Goal: Task Accomplishment & Management: Manage account settings

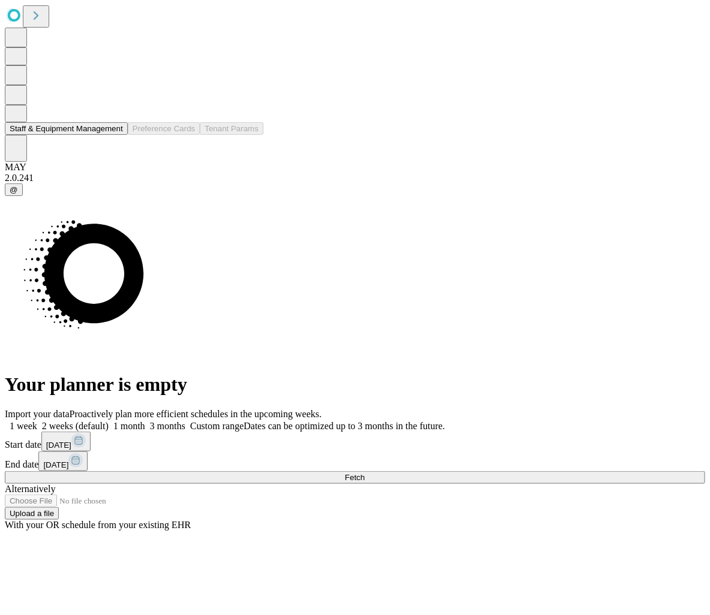
click at [63, 135] on button "Staff & Equipment Management" at bounding box center [66, 128] width 123 height 13
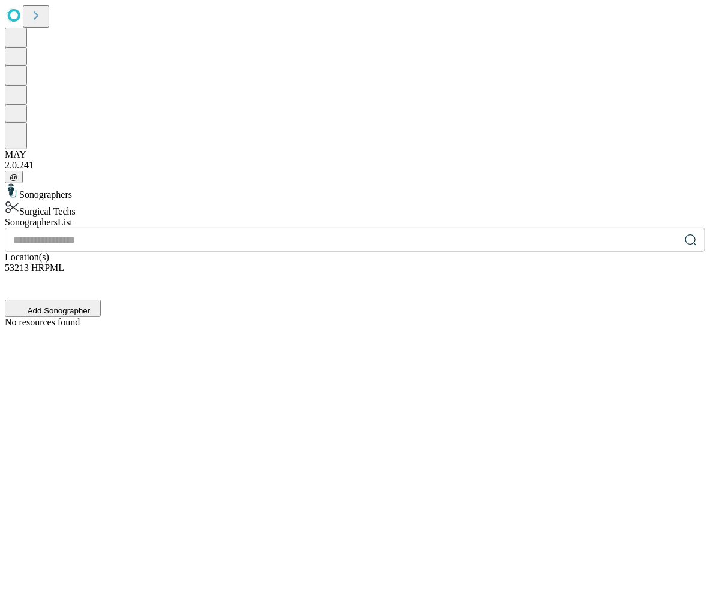
click at [104, 200] on div "Surgical Techs" at bounding box center [355, 208] width 700 height 17
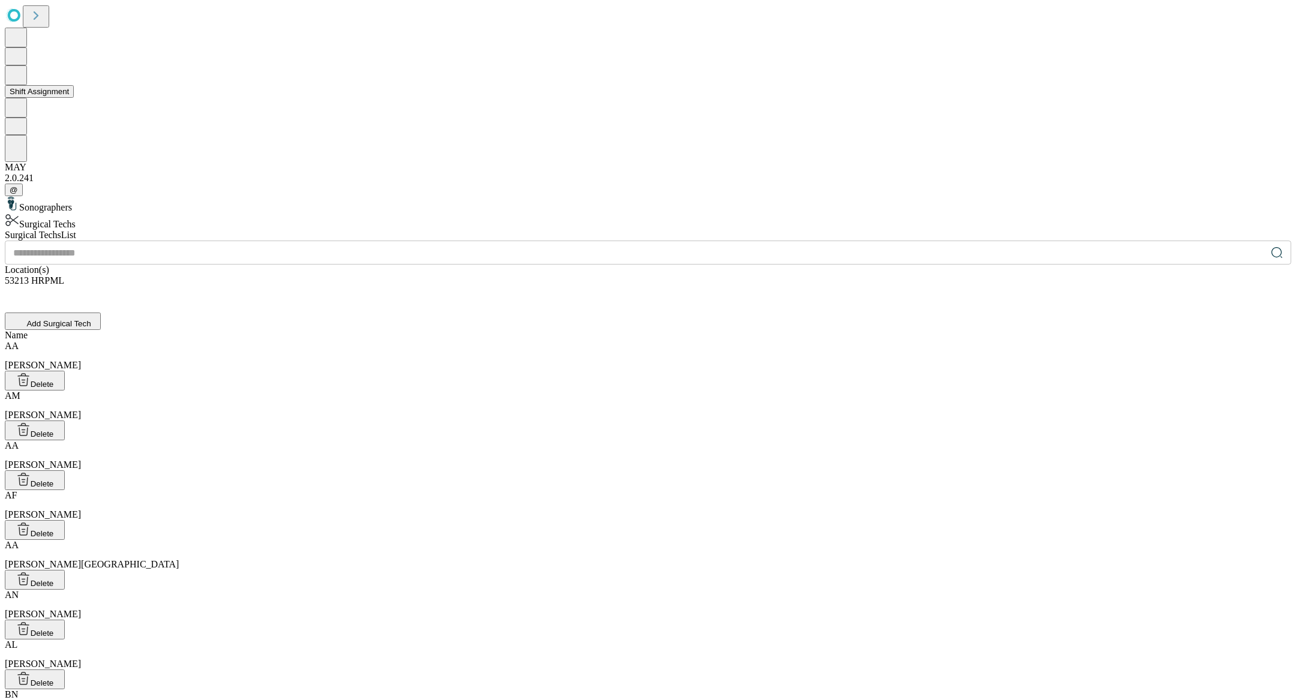
click at [67, 98] on button "Shift Assignment" at bounding box center [39, 91] width 69 height 13
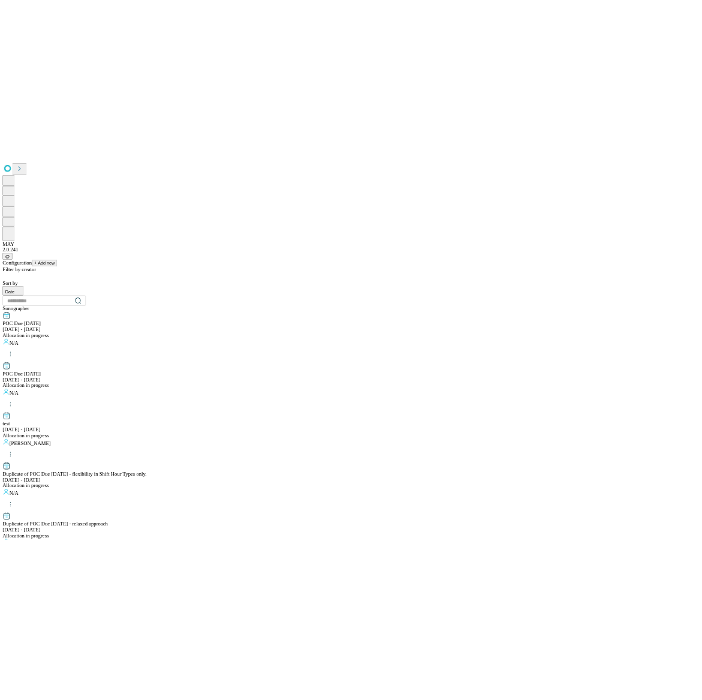
scroll to position [1023, 0]
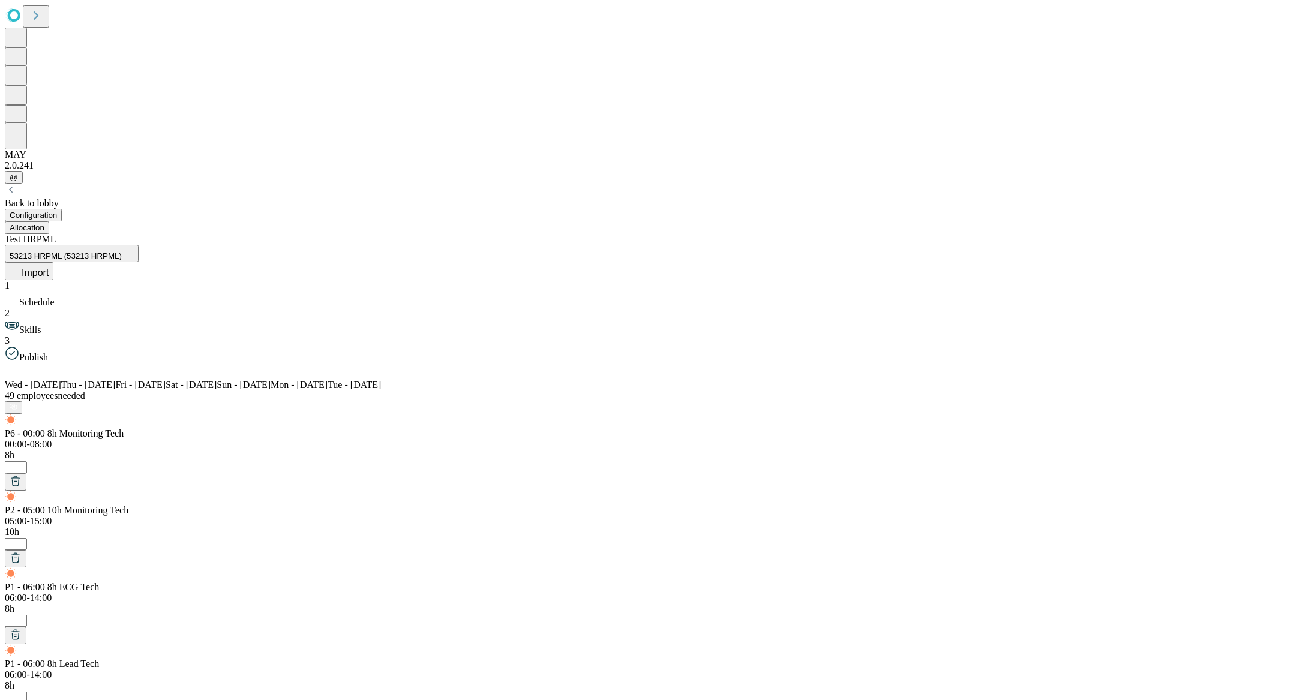
click at [709, 234] on div "Test HRPML 53213 HRPML (53213 HRPML) Import" at bounding box center [648, 257] width 1286 height 46
click at [53, 262] on button "Import" at bounding box center [29, 271] width 49 height 18
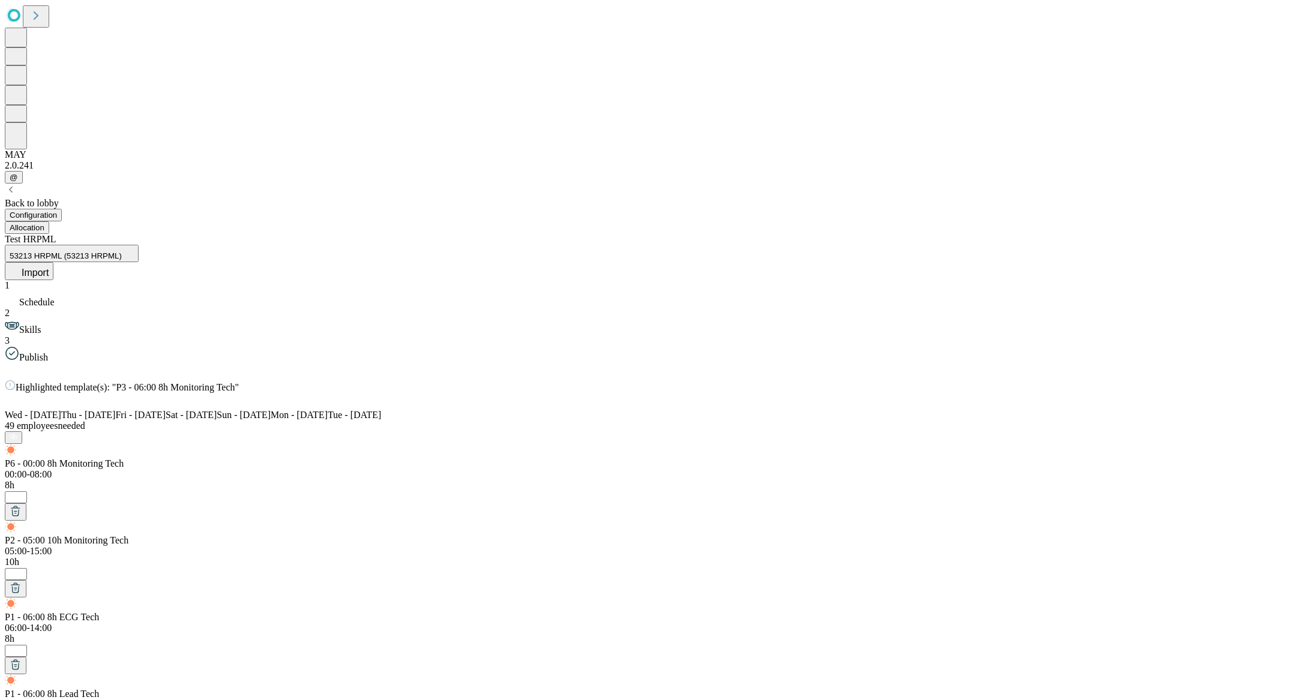
type input "*******"
type input "*"
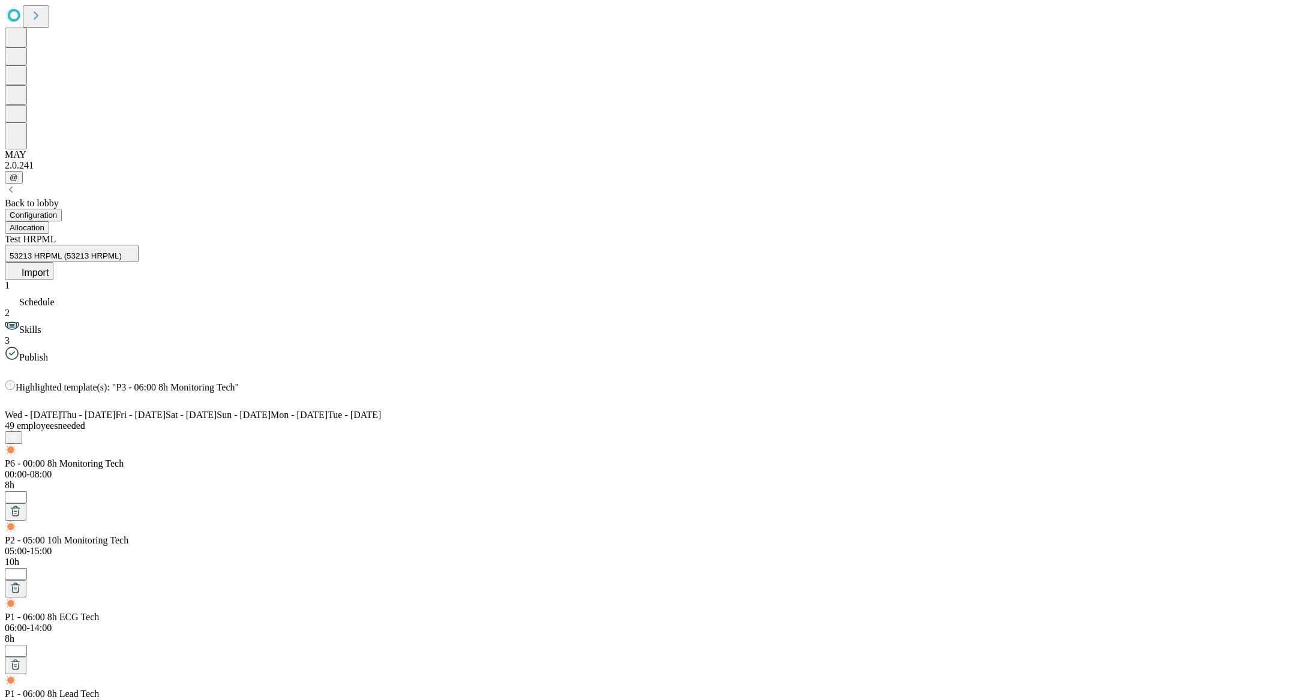
type input "**********"
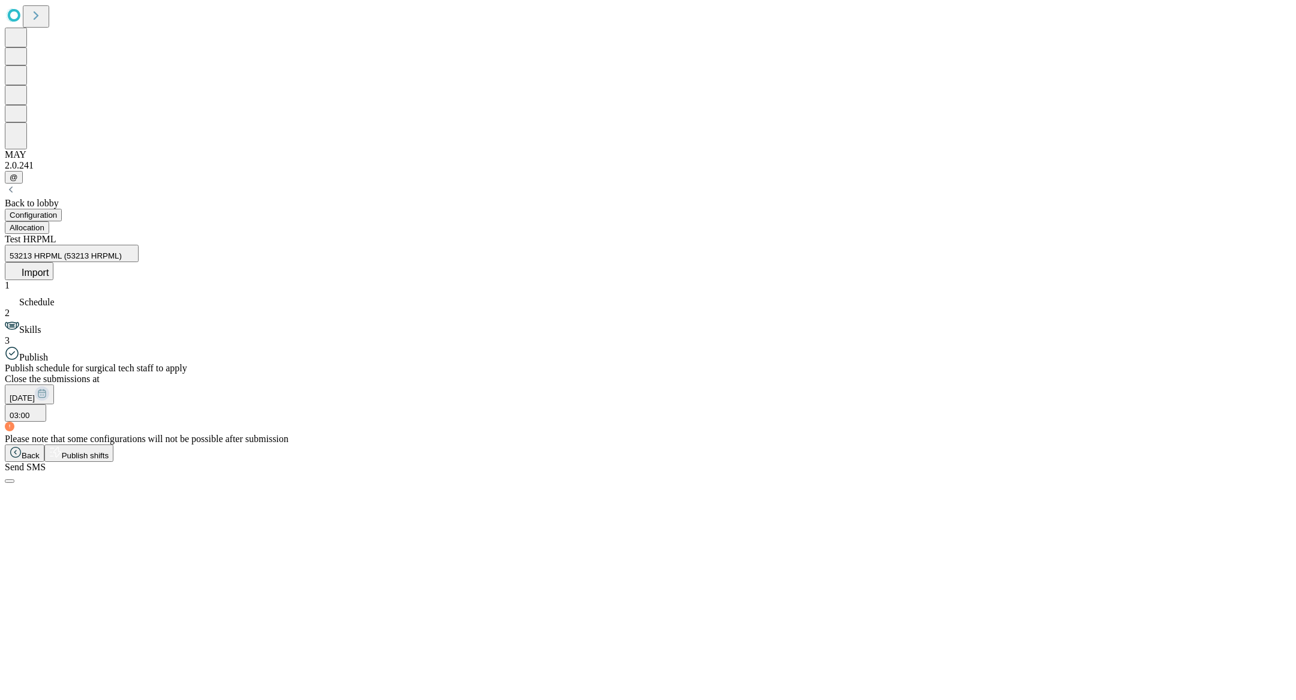
click at [109, 460] on span "Publish shifts" at bounding box center [85, 455] width 47 height 9
click at [21, 600] on span "OK" at bounding box center [15, 604] width 11 height 9
click at [49, 221] on button "Allocation" at bounding box center [27, 227] width 44 height 13
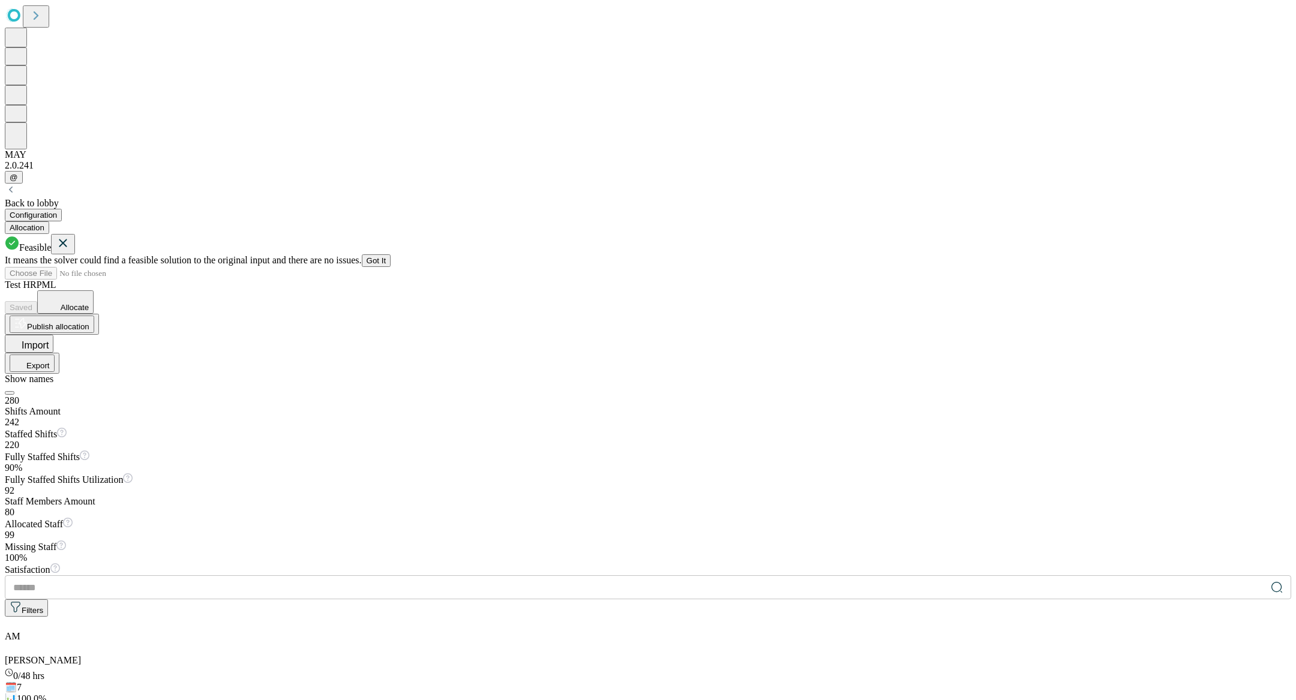
click at [391, 254] on button "Got It" at bounding box center [376, 260] width 29 height 13
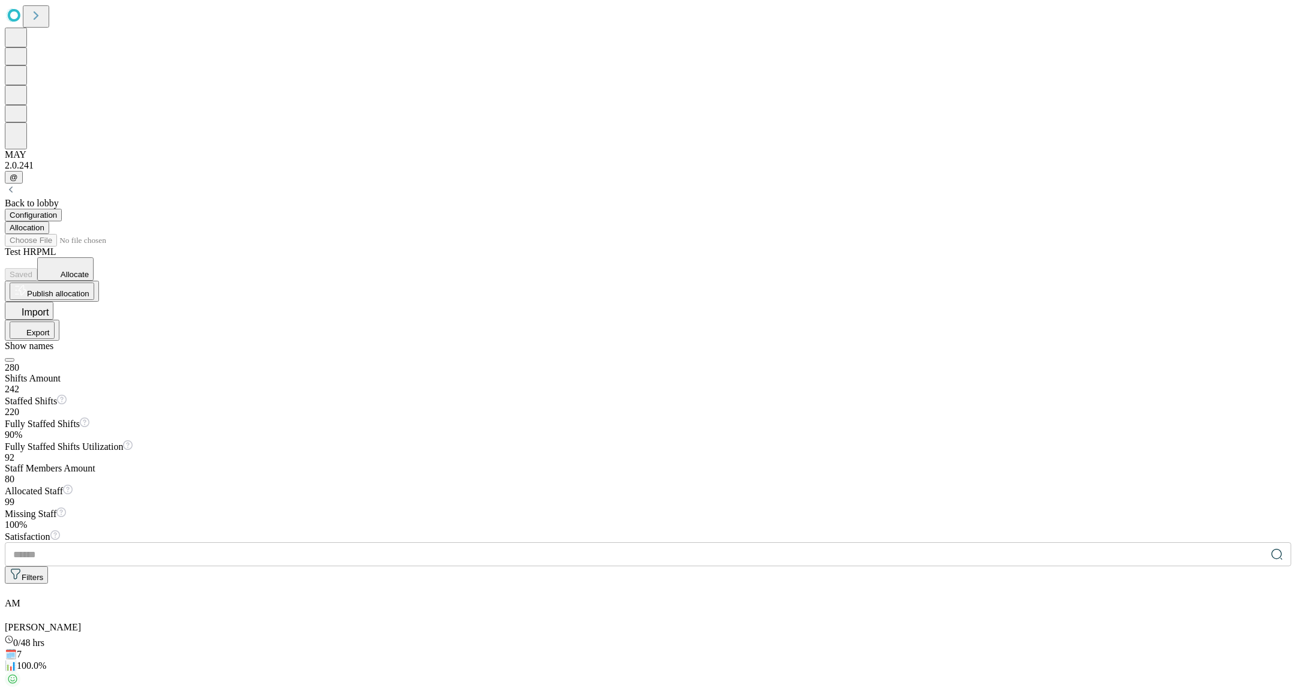
click at [94, 257] on button "Allocate" at bounding box center [65, 268] width 56 height 23
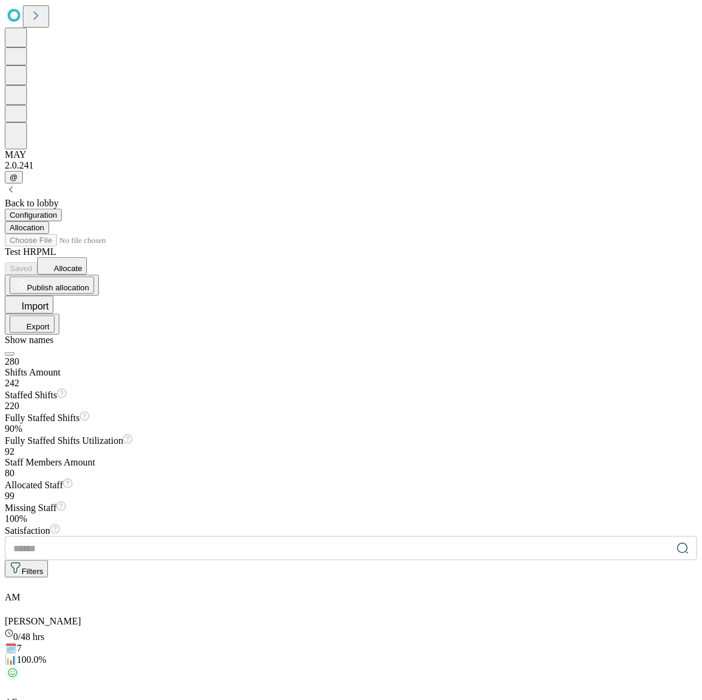
click at [82, 264] on span "Allocate" at bounding box center [68, 268] width 28 height 9
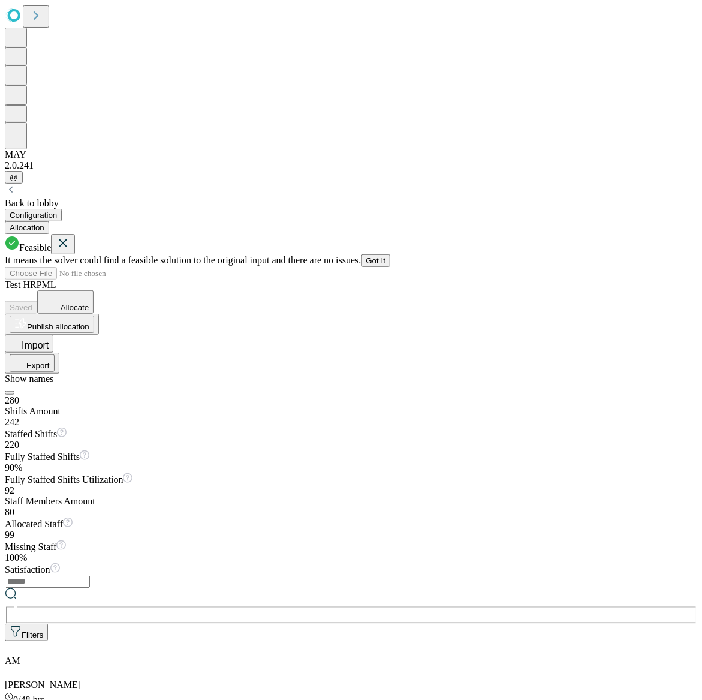
click at [391, 254] on button "Got It" at bounding box center [376, 260] width 29 height 13
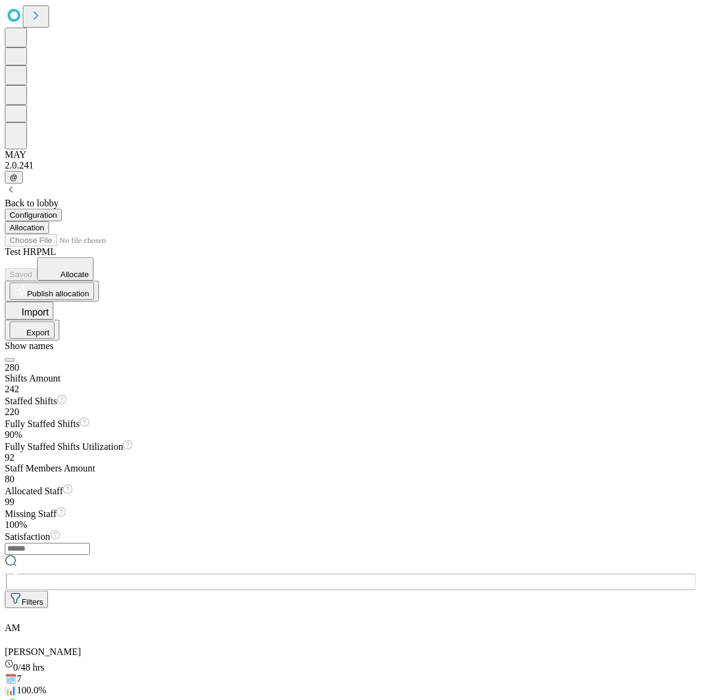
click at [89, 270] on span "Allocate" at bounding box center [75, 274] width 28 height 9
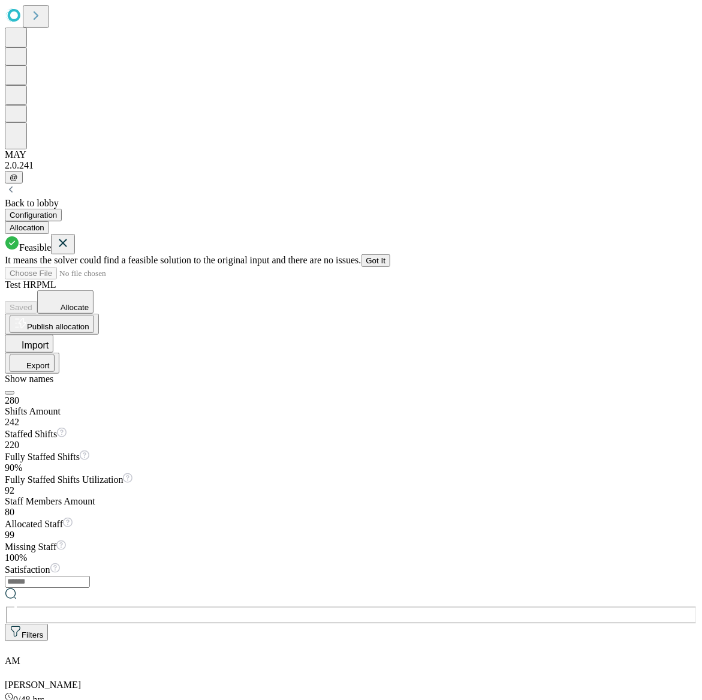
click at [391, 254] on button "Got It" at bounding box center [376, 260] width 29 height 13
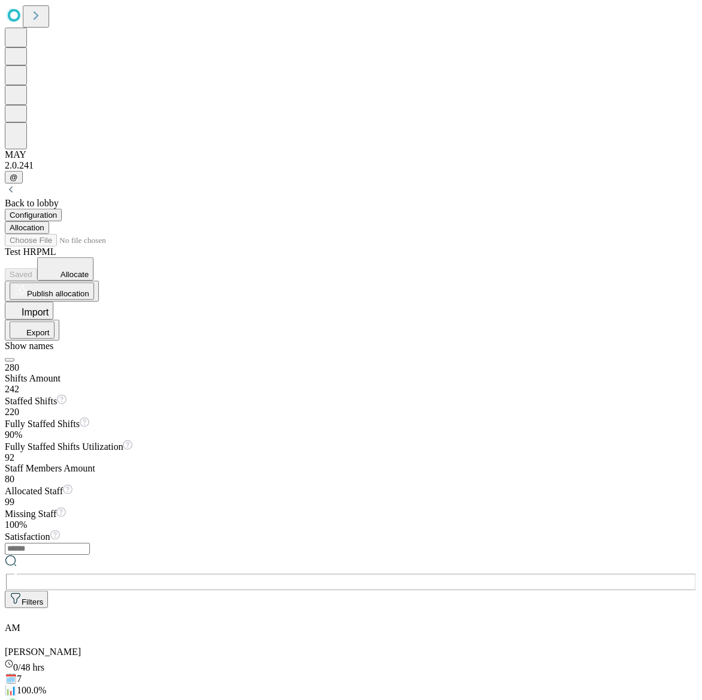
click at [89, 270] on span "Allocate" at bounding box center [75, 274] width 28 height 9
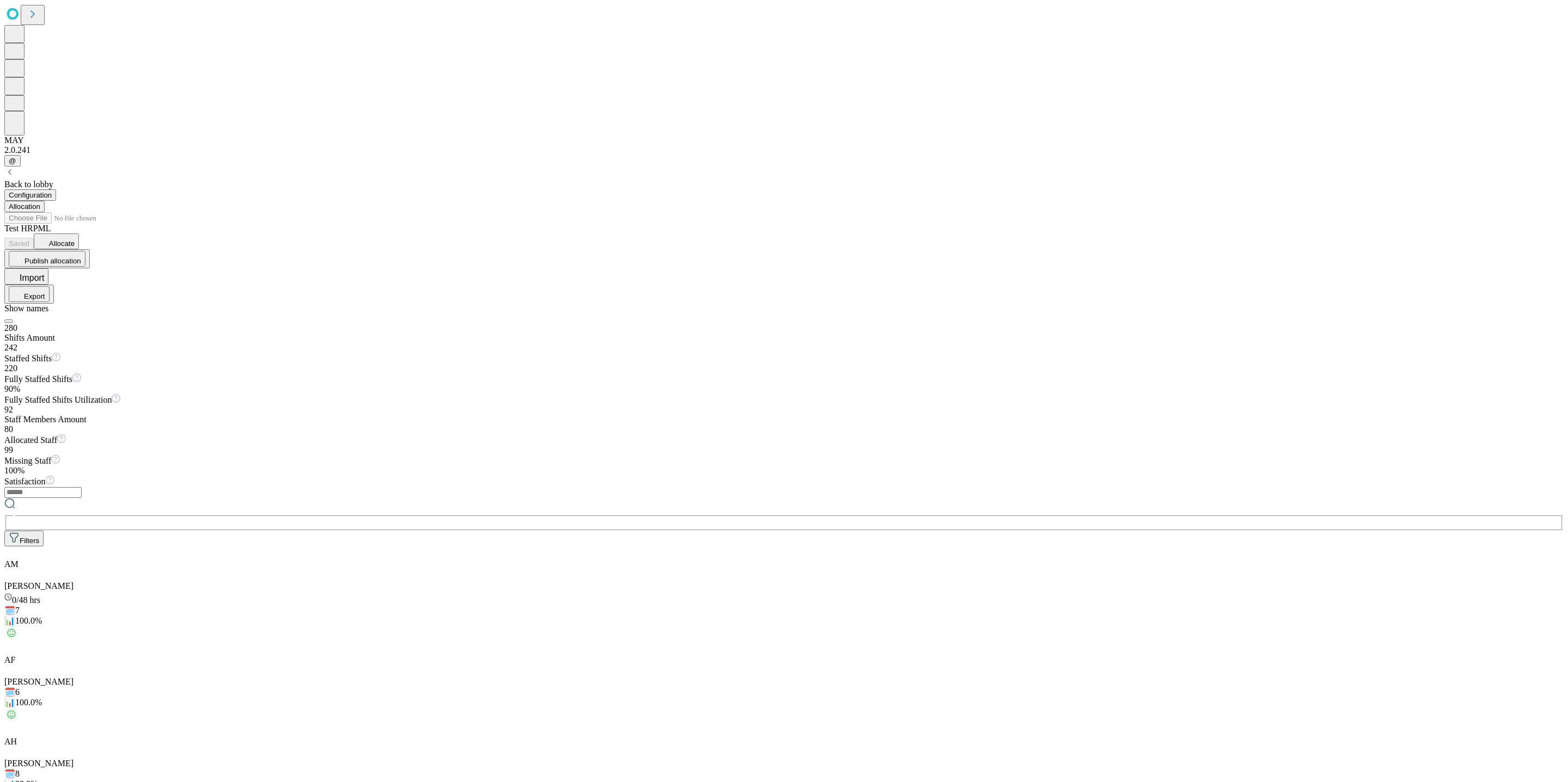
click at [637, 224] on div "Test HRPML Saved Allocate Publish allocation Import Export Show names" at bounding box center [784, 274] width 1559 height 100
